Goal: Task Accomplishment & Management: Manage account settings

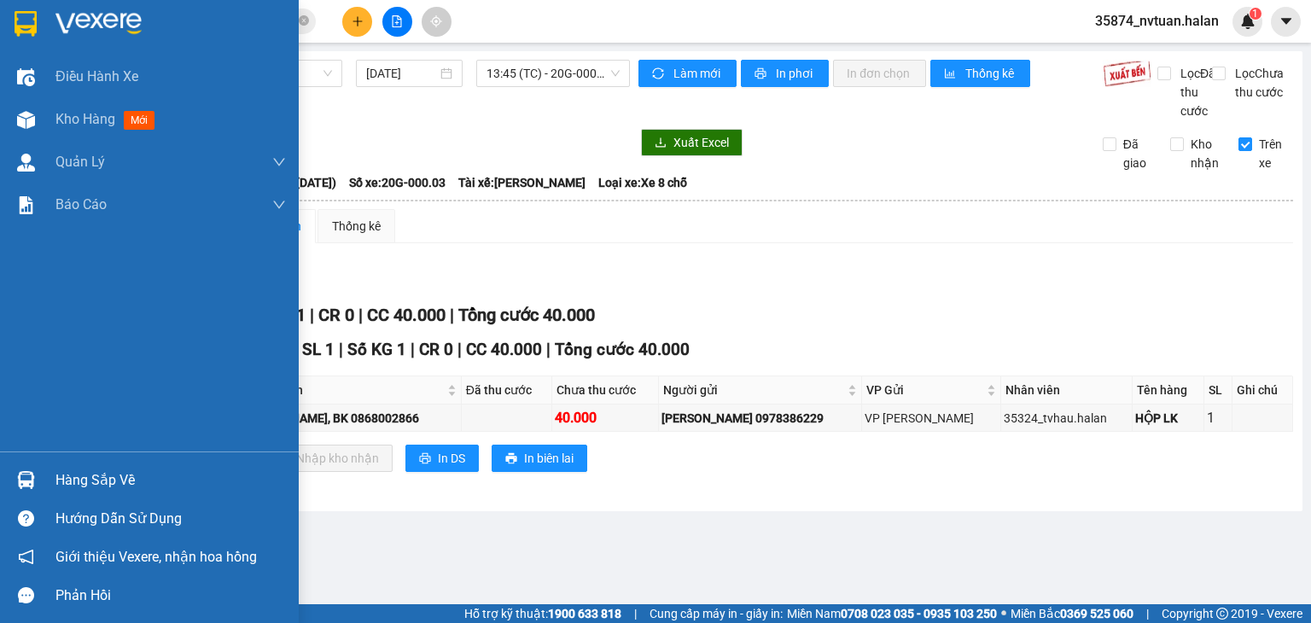
drag, startPoint x: 59, startPoint y: 488, endPoint x: 84, endPoint y: 482, distance: 26.3
click at [64, 487] on div "Hàng sắp về" at bounding box center [170, 481] width 230 height 26
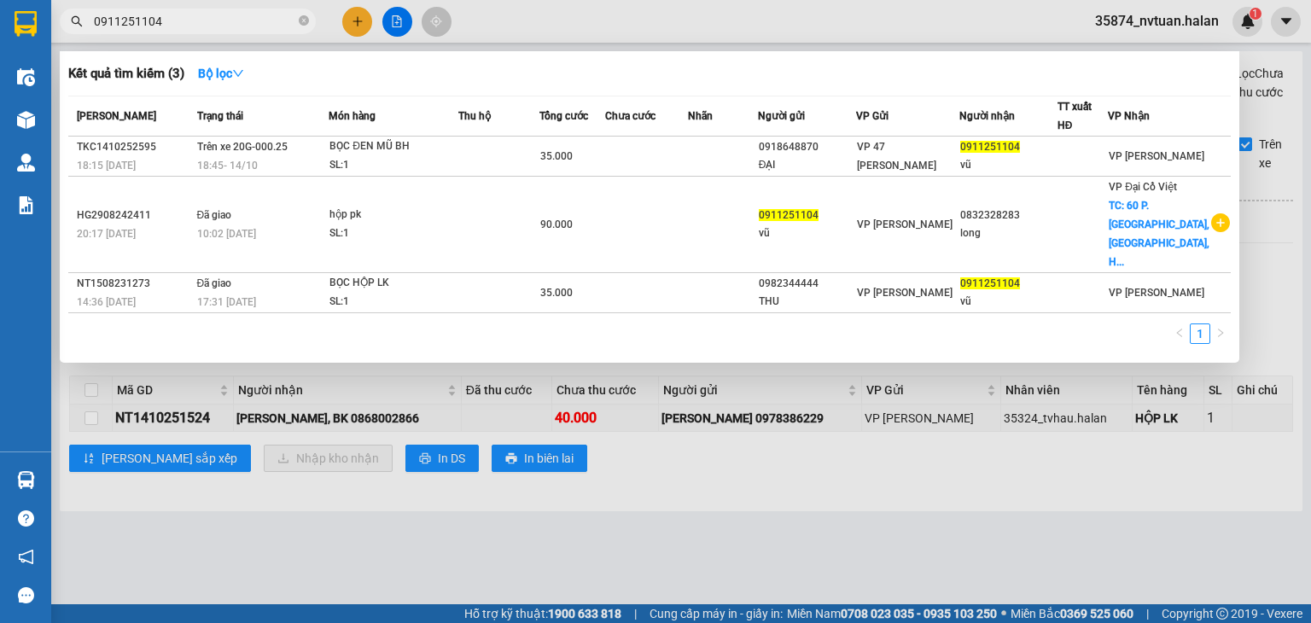
click at [137, 30] on section "Kết quả tìm kiếm ( 3 ) Bộ lọc Mã ĐH Trạng thái Món hàng Thu hộ Tổng cước Chưa c…" at bounding box center [655, 311] width 1311 height 623
click at [242, 21] on input "0911251104" at bounding box center [194, 21] width 201 height 19
type input "0"
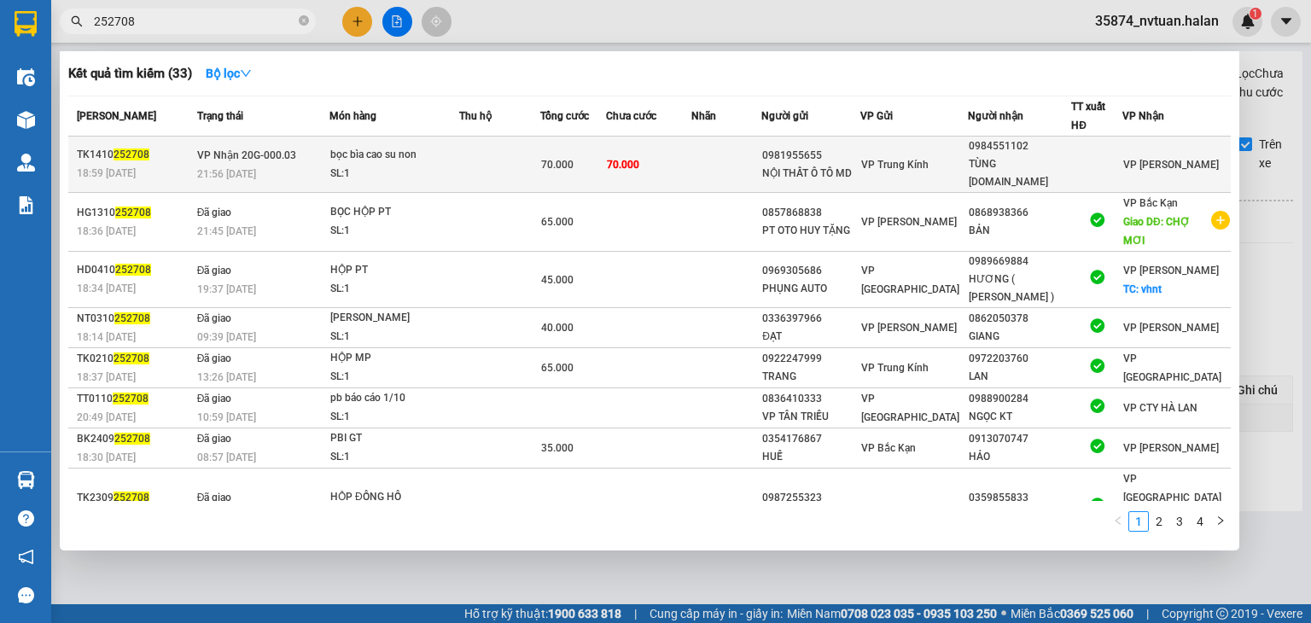
type input "252708"
click at [406, 149] on div "bọc bìa cao su non" at bounding box center [394, 155] width 128 height 19
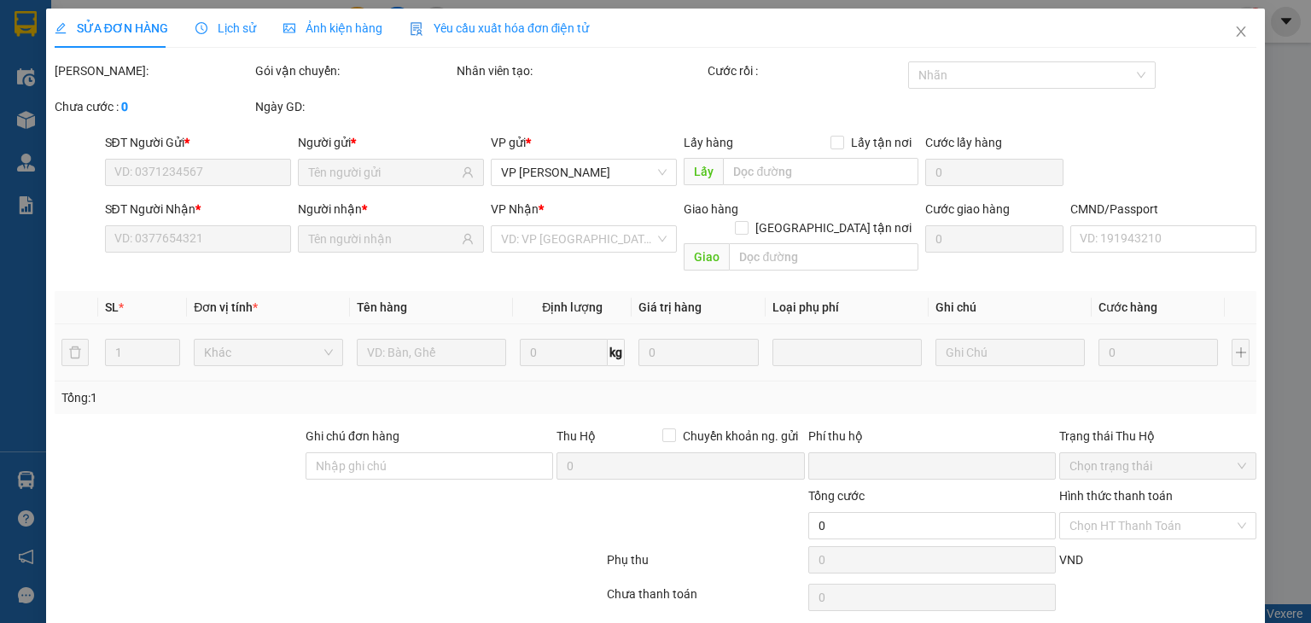
type input "0981955655"
type input "NỘI THẤT Ô TÔ MD"
type input "0984551102"
type input "TÙNG [DOMAIN_NAME]"
type input "0"
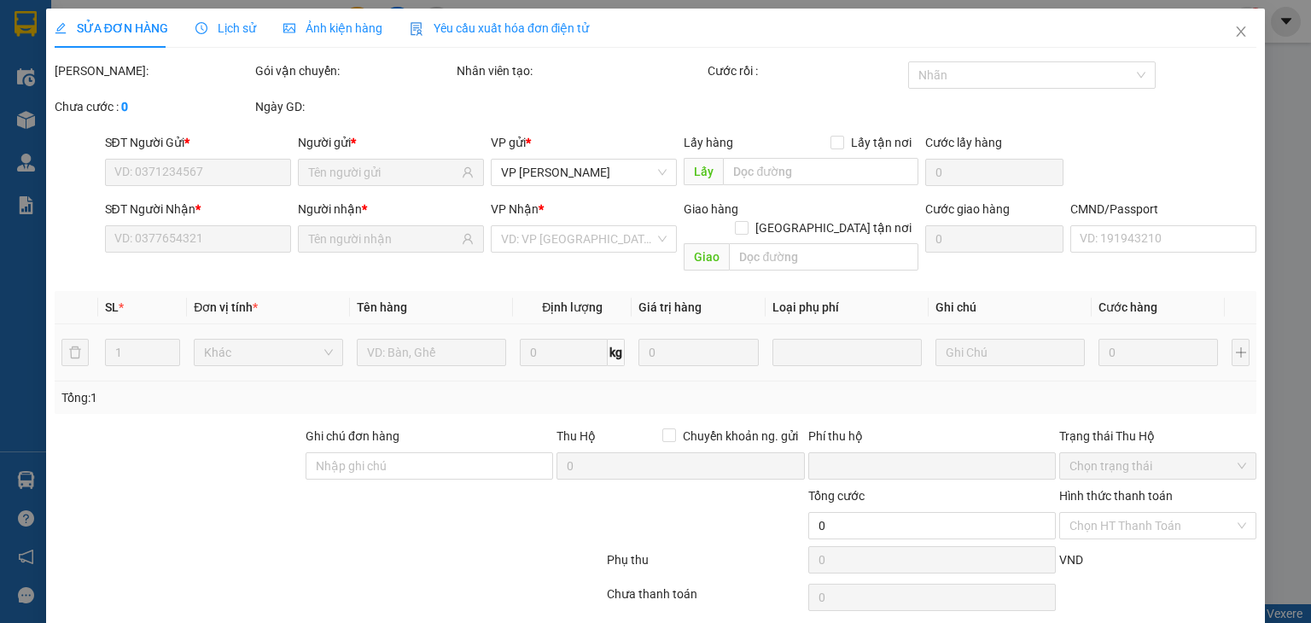
type input "70.000"
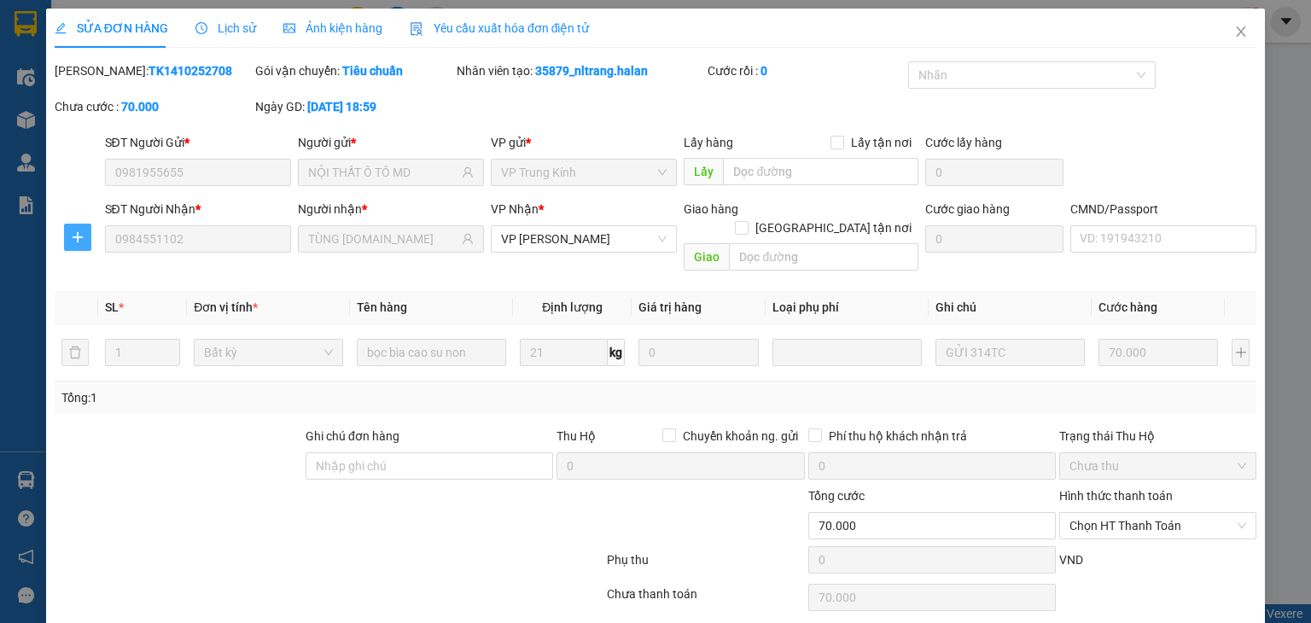
click at [75, 241] on icon "plus" at bounding box center [78, 237] width 14 height 14
click at [92, 270] on span "Chuyển kho" at bounding box center [108, 271] width 70 height 19
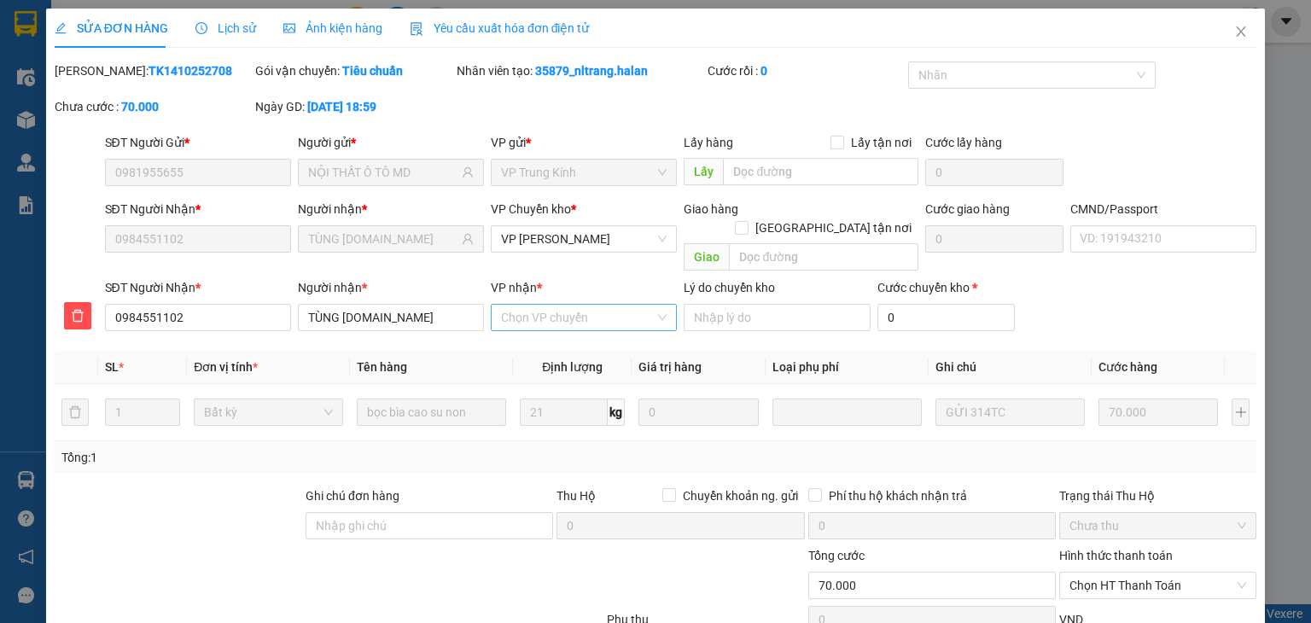
click at [539, 311] on div "Chọn VP chuyển" at bounding box center [584, 317] width 186 height 27
type input "tc"
drag, startPoint x: 572, startPoint y: 318, endPoint x: 605, endPoint y: 339, distance: 39.1
click at [586, 329] on body "Kết quả tìm kiếm ( 33 ) Bộ lọc Mã ĐH Trạng thái Món hàng Thu hộ Tổng cước Chưa …" at bounding box center [655, 311] width 1311 height 623
click at [563, 309] on input "VP nhận *" at bounding box center [578, 318] width 154 height 26
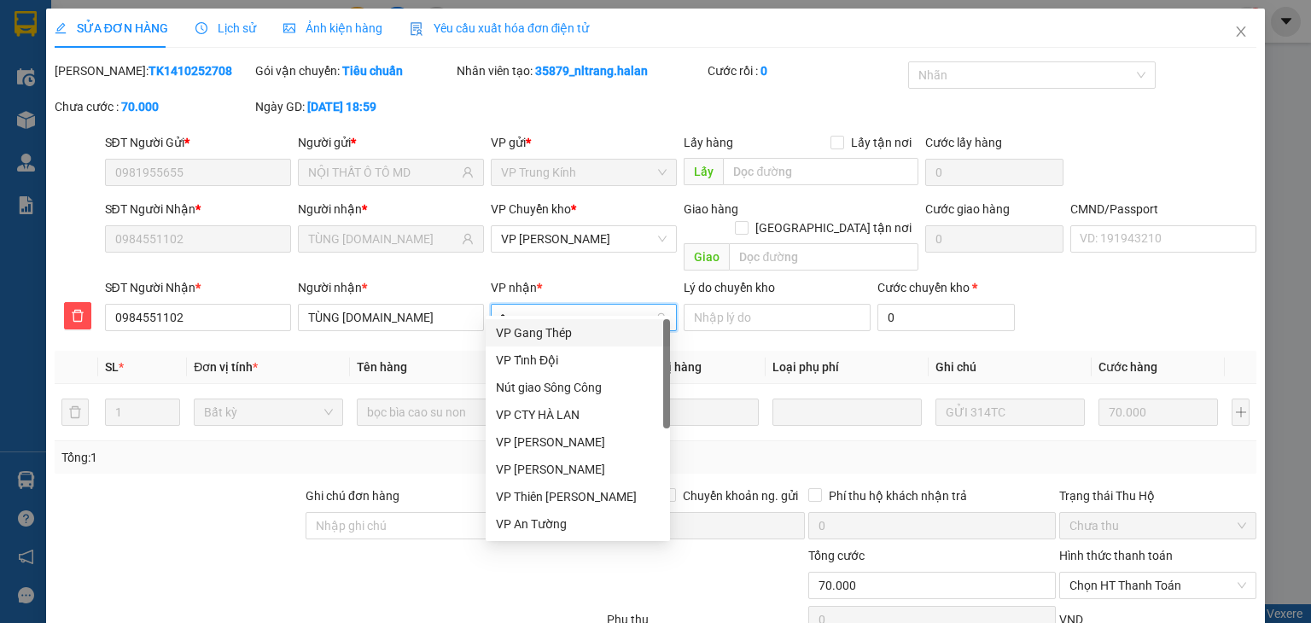
type input "tc"
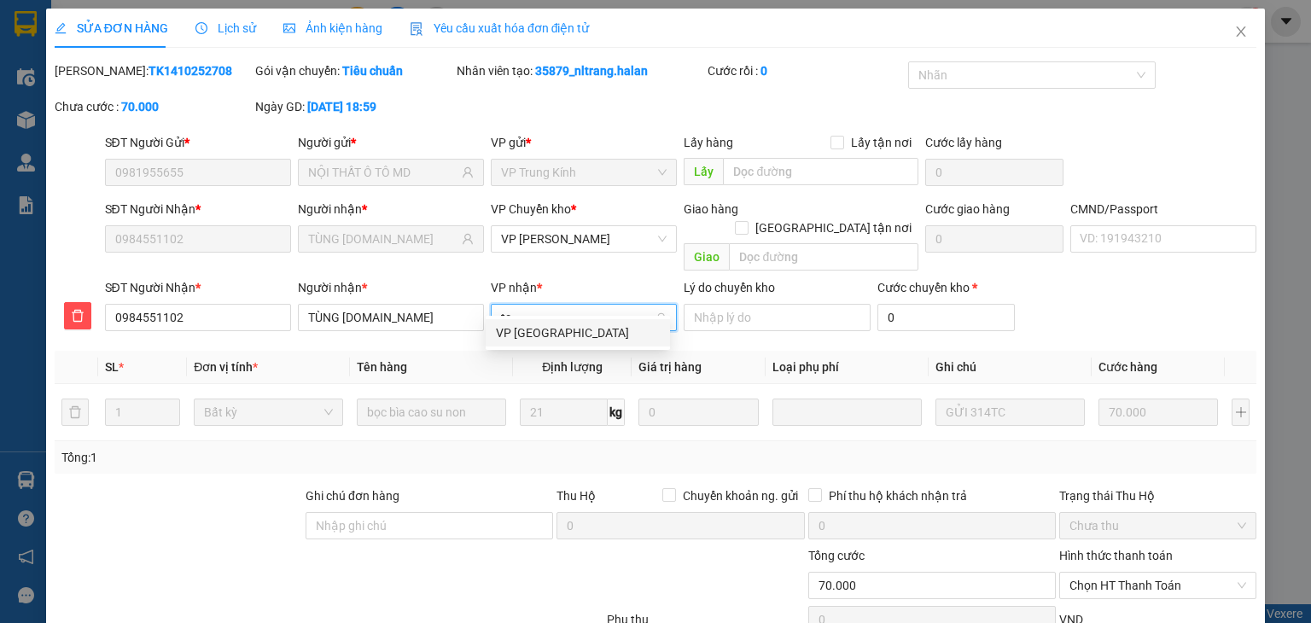
click at [561, 323] on div "VP [GEOGRAPHIC_DATA]" at bounding box center [578, 332] width 164 height 19
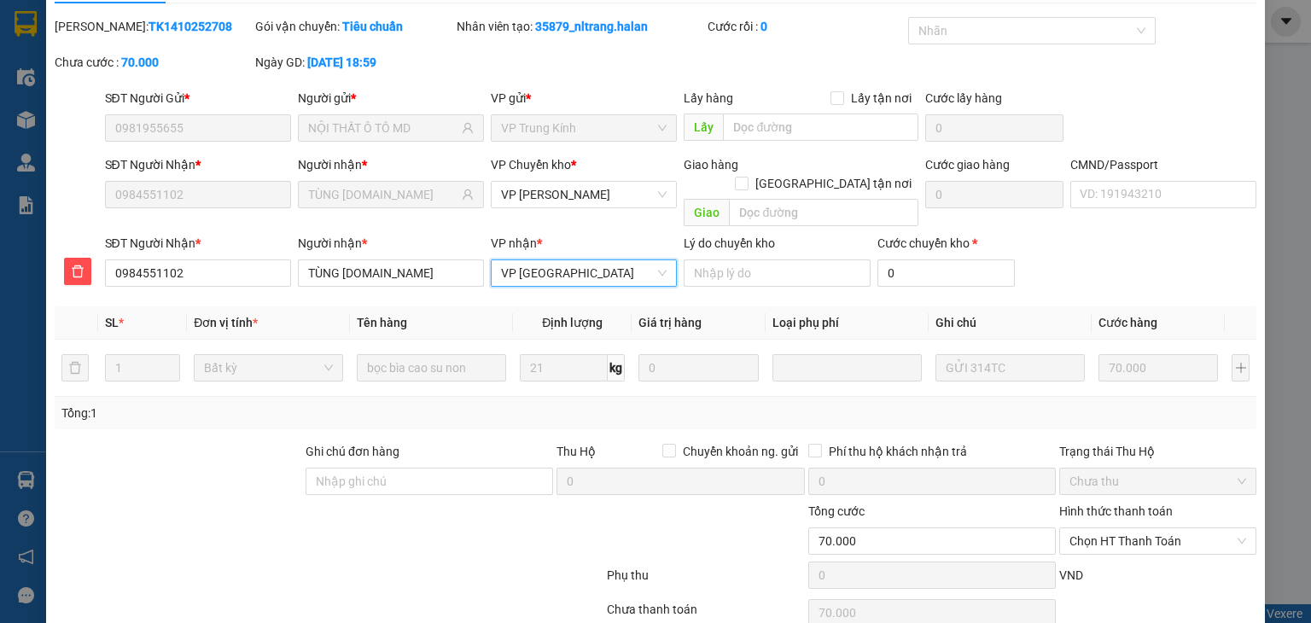
scroll to position [105, 0]
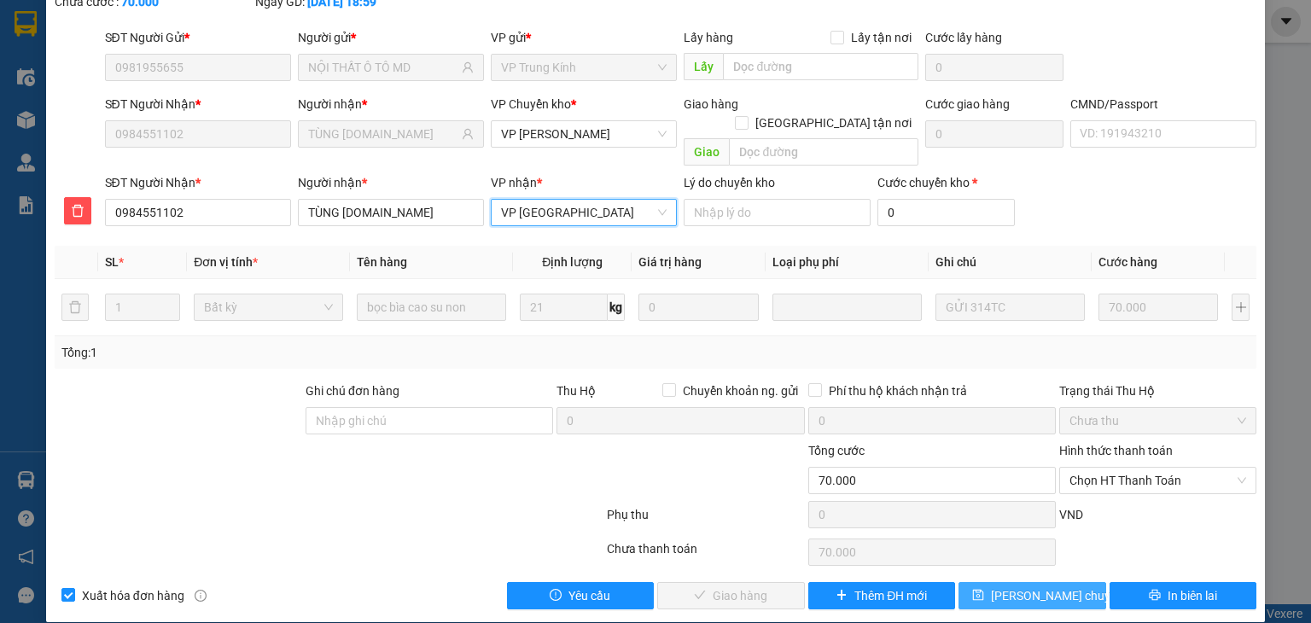
drag, startPoint x: 1029, startPoint y: 581, endPoint x: 1047, endPoint y: 579, distance: 18.1
click at [1034, 586] on span "[PERSON_NAME] chuyển hoàn" at bounding box center [1072, 595] width 162 height 19
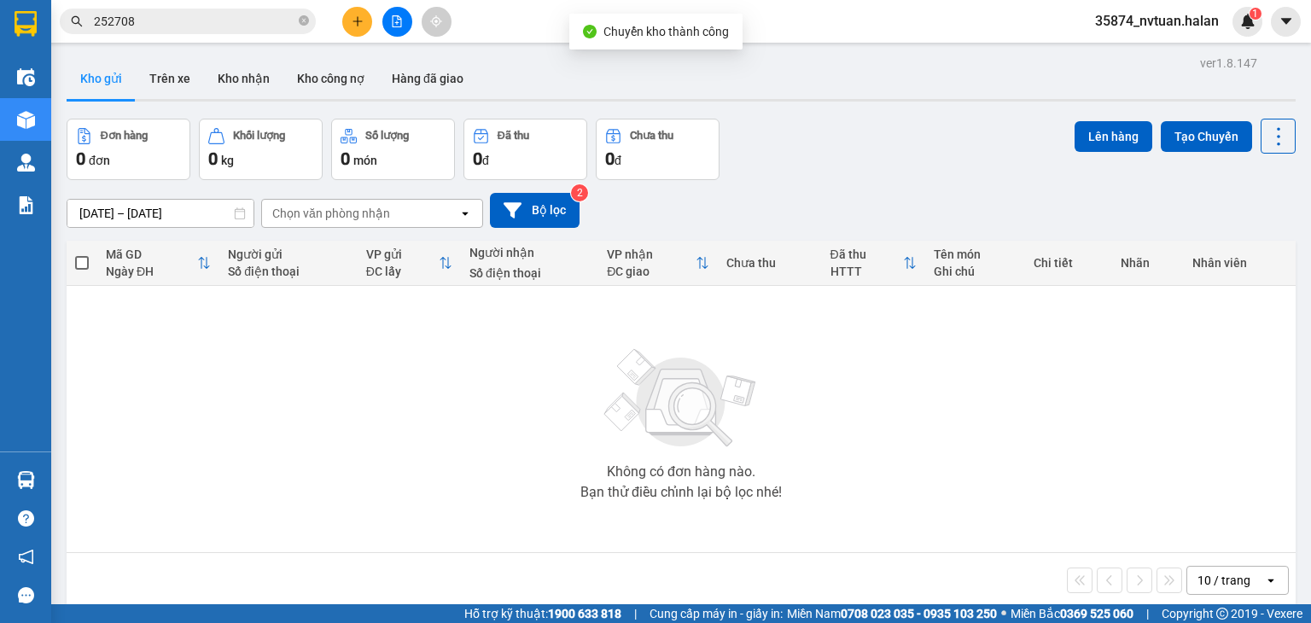
click at [229, 17] on input "252708" at bounding box center [194, 21] width 201 height 19
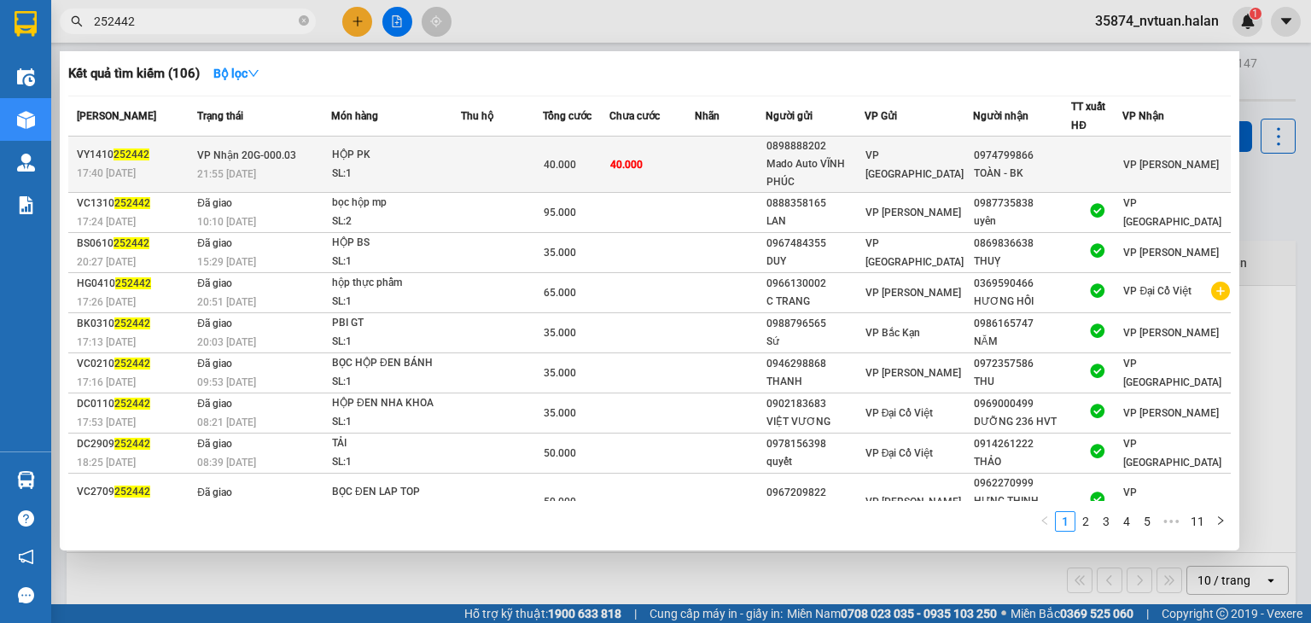
type input "252442"
click at [543, 151] on td at bounding box center [502, 165] width 82 height 56
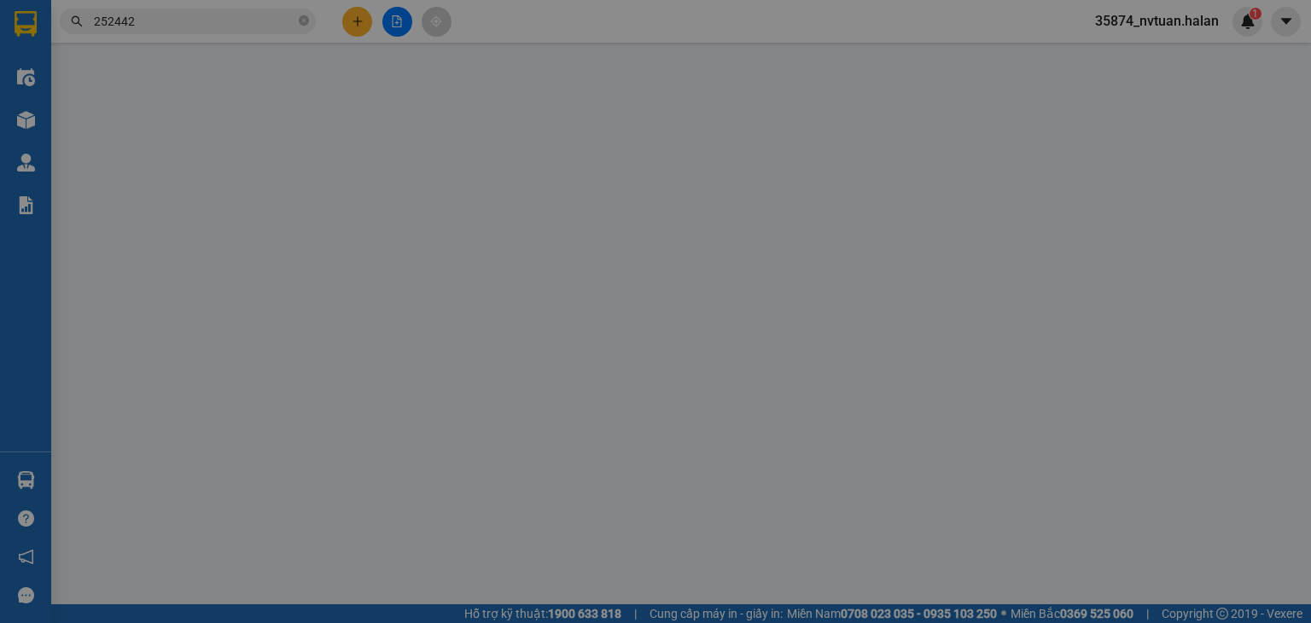
type input "0898888202"
type input "Mado Auto VĨNH PHÚC"
type input "0974799866"
type input "TOÀN - BK"
type input "0"
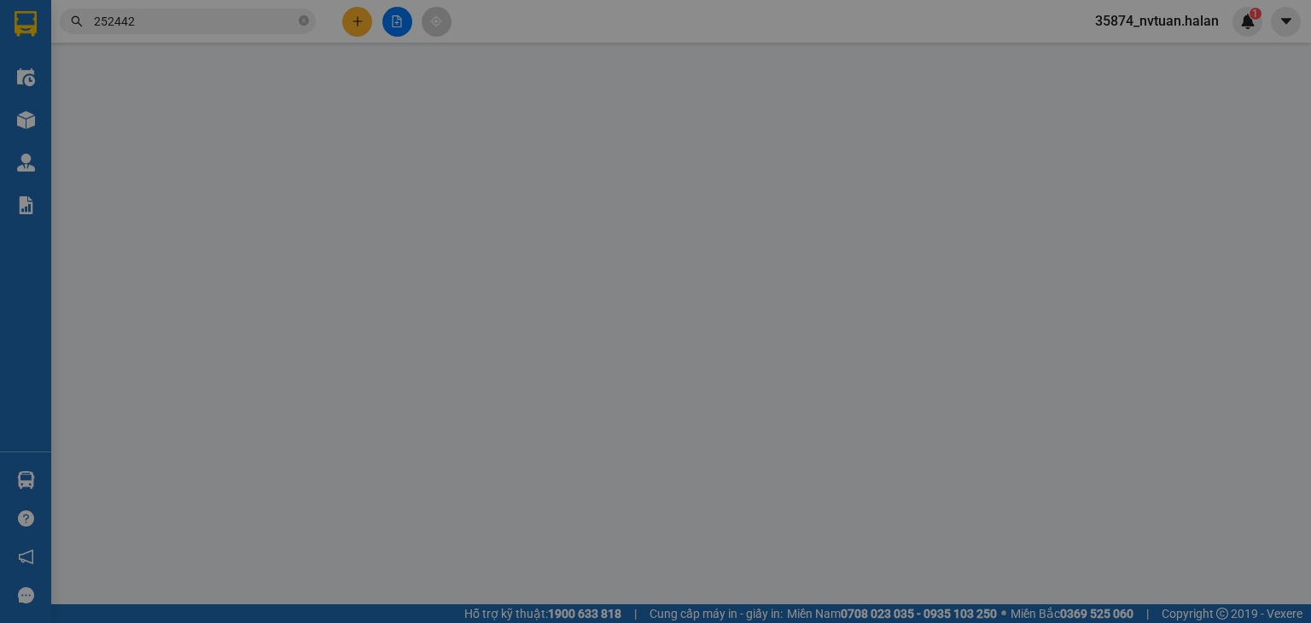
type input "40.000"
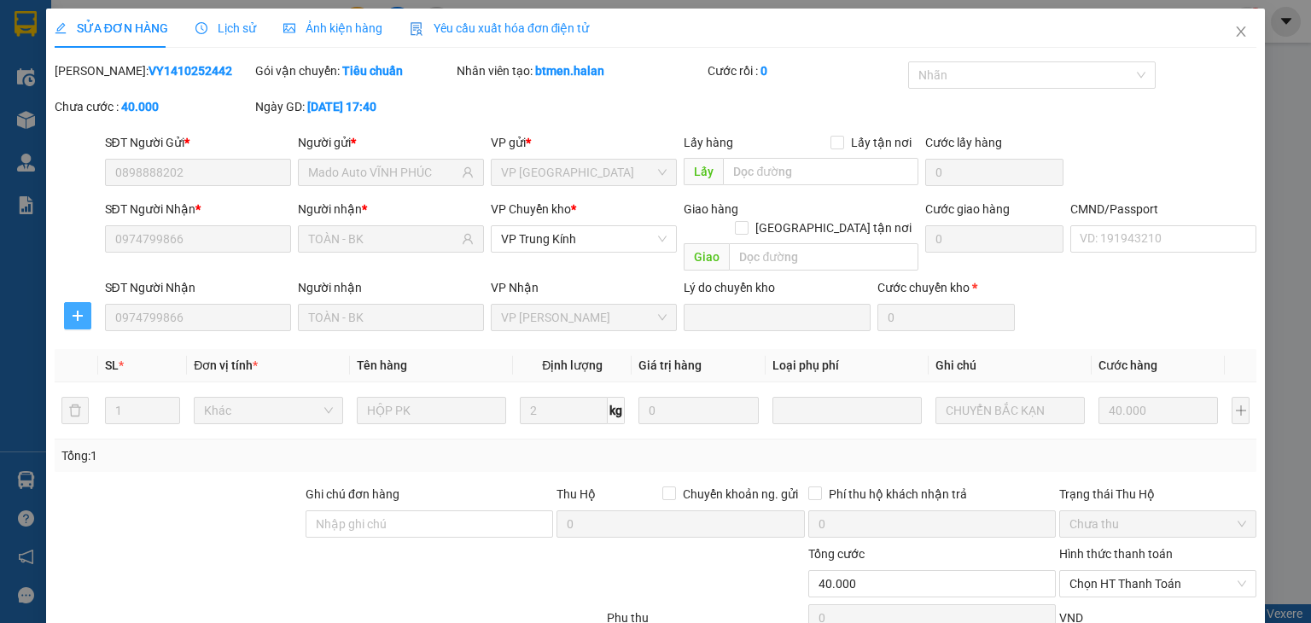
click at [82, 304] on button "button" at bounding box center [77, 315] width 27 height 27
click at [99, 335] on span "Chuyển kho" at bounding box center [108, 331] width 70 height 19
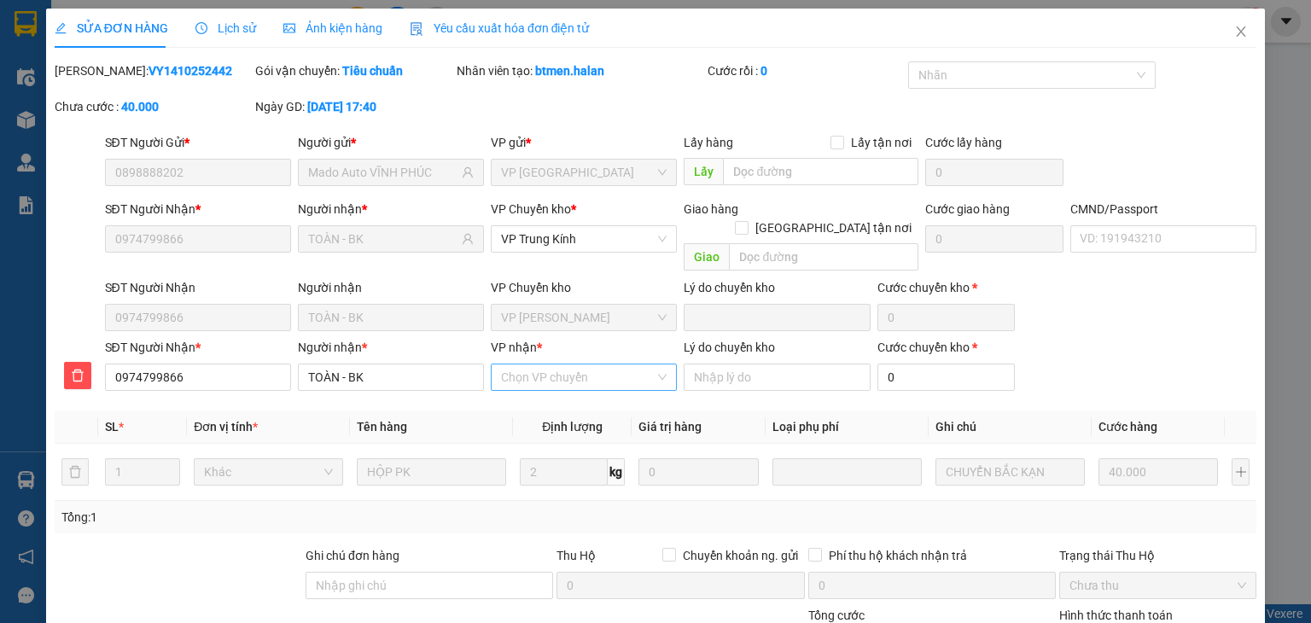
click at [526, 364] on input "VP nhận *" at bounding box center [578, 377] width 154 height 26
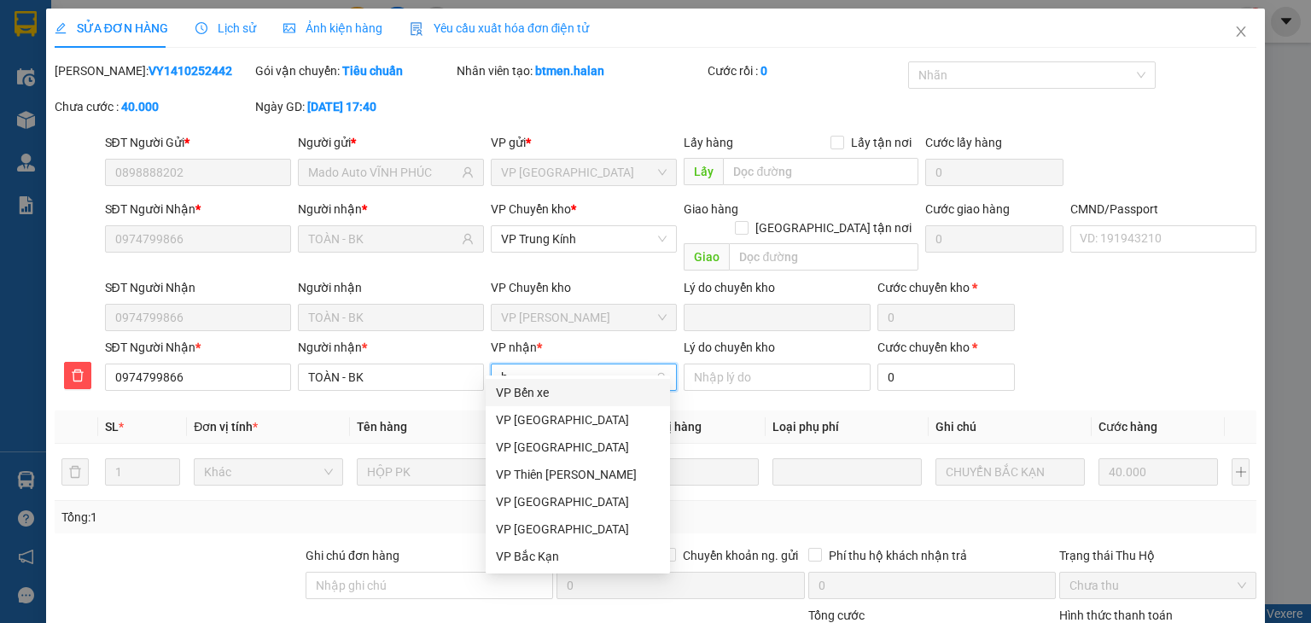
type input "bk"
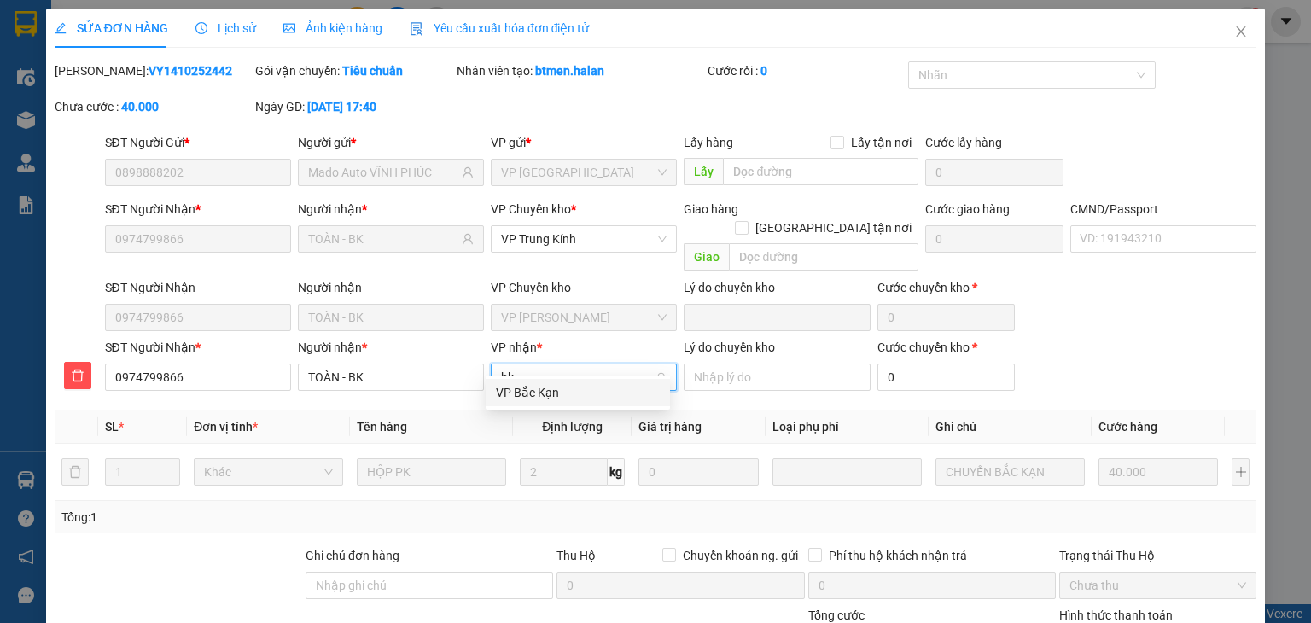
click at [597, 397] on div "VP Bắc Kạn" at bounding box center [578, 392] width 164 height 19
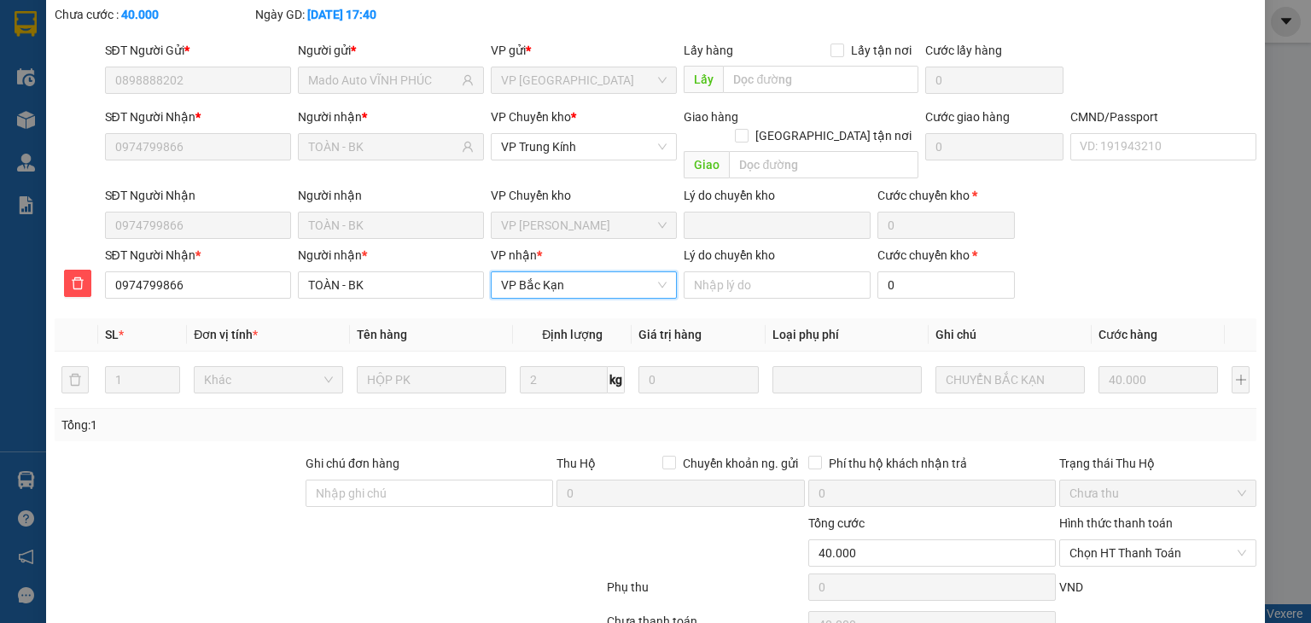
scroll to position [164, 0]
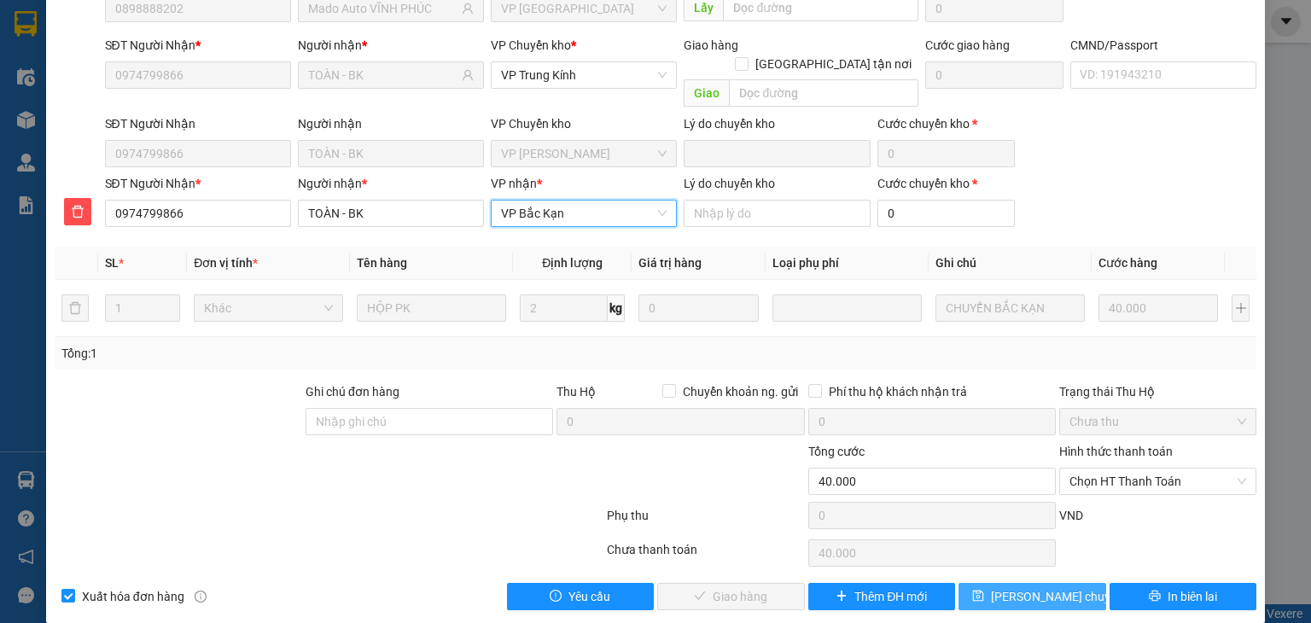
click at [1055, 587] on span "[PERSON_NAME] chuyển hoàn" at bounding box center [1072, 596] width 162 height 19
